Goal: Information Seeking & Learning: Learn about a topic

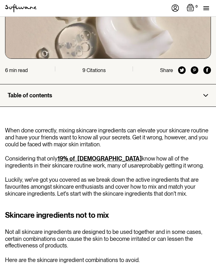
scroll to position [154, 0]
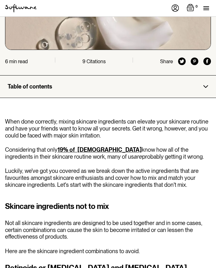
click at [95, 149] on link "19% of Australians" at bounding box center [100, 149] width 84 height 7
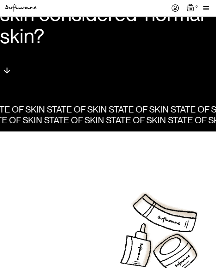
scroll to position [150, 0]
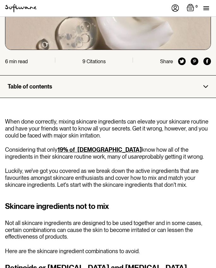
scroll to position [154, 0]
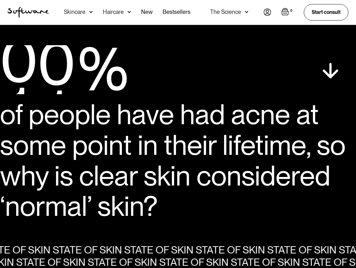
click at [171, 155] on div "of people have had acne at some point in their lifetime, so why is clear skin c…" at bounding box center [178, 160] width 356 height 122
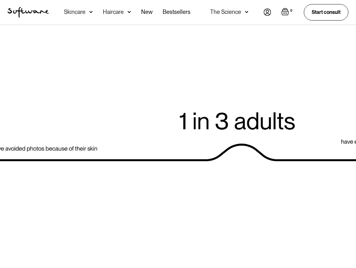
scroll to position [1642, 0]
